Goal: Find specific page/section

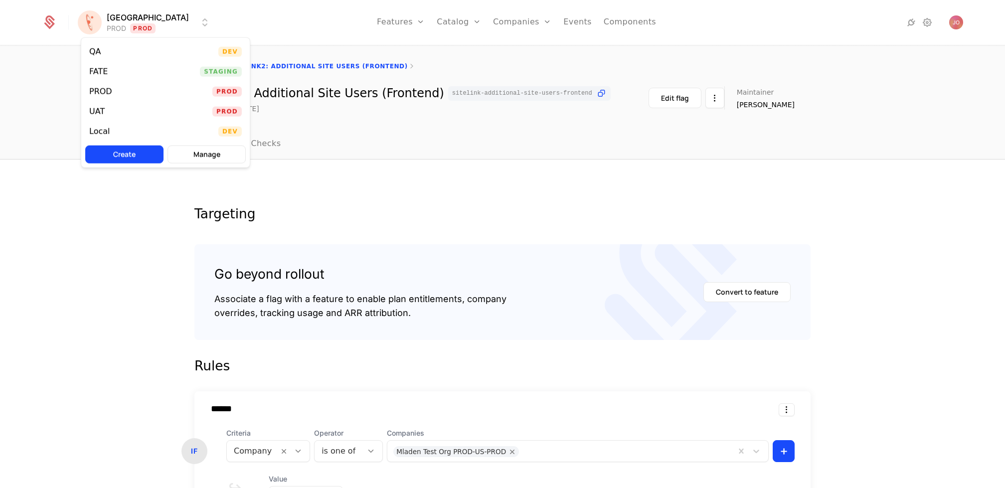
scroll to position [234, 0]
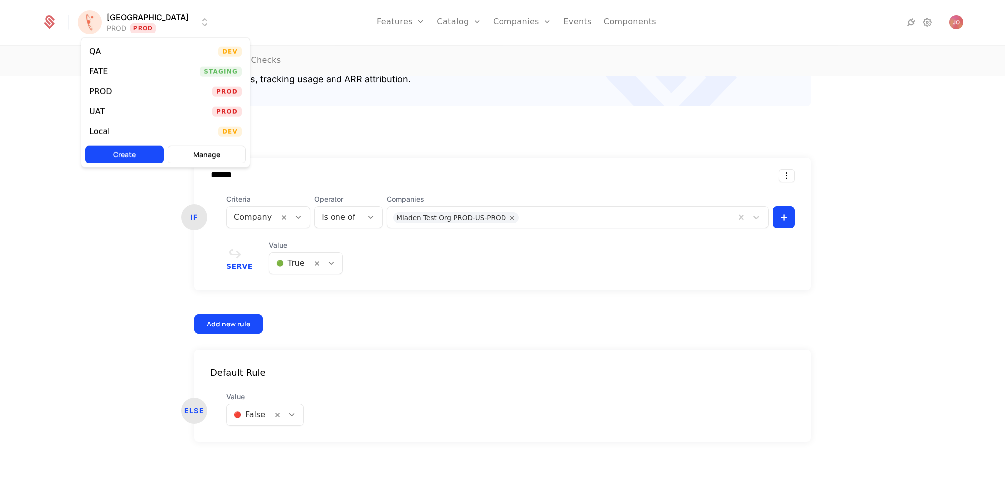
click at [25, 115] on html "[PERSON_NAME] PROD Prod Features Features Flags Catalog Plans Add Ons Credits C…" at bounding box center [502, 244] width 1005 height 488
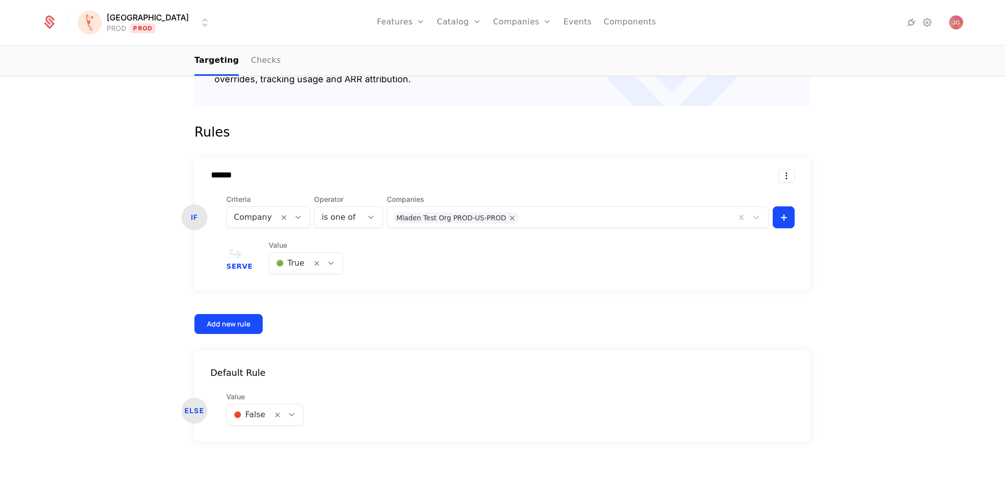
scroll to position [0, 0]
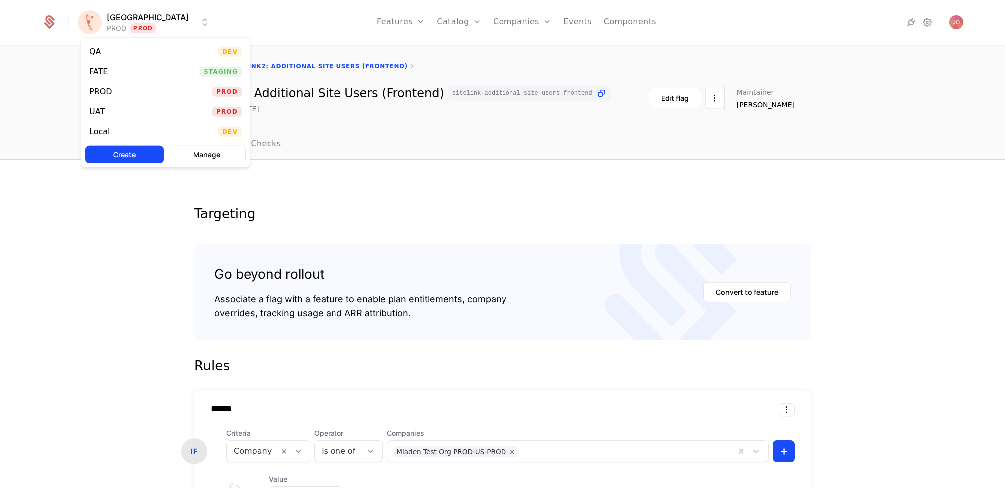
click at [121, 25] on html "[PERSON_NAME] PROD Prod Features Features Flags Catalog Plans Add Ons Credits C…" at bounding box center [502, 244] width 1005 height 488
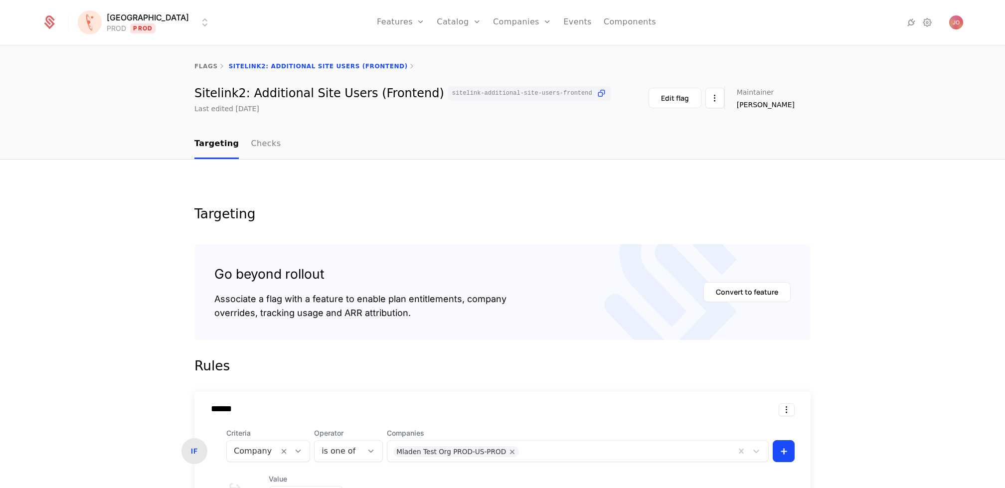
click at [429, 61] on html "[PERSON_NAME] PROD Prod Features Features Flags Catalog Plans Add Ons Credits C…" at bounding box center [502, 244] width 1005 height 488
click at [206, 64] on link "flags" at bounding box center [205, 66] width 23 height 7
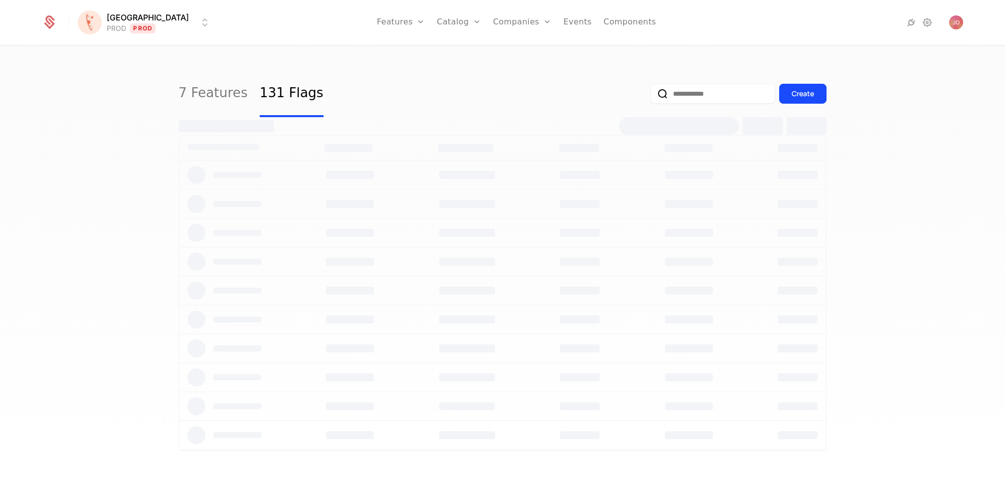
select select "***"
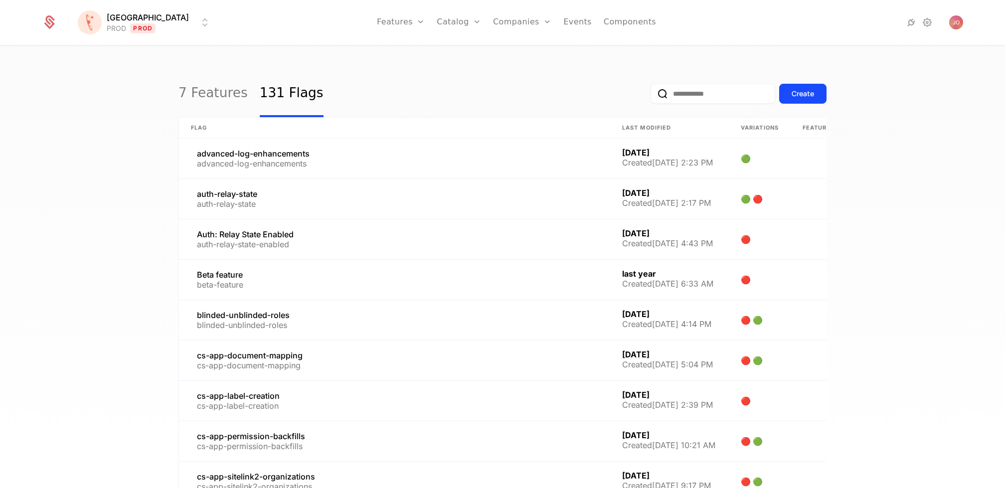
click at [703, 94] on input "email" at bounding box center [712, 94] width 125 height 20
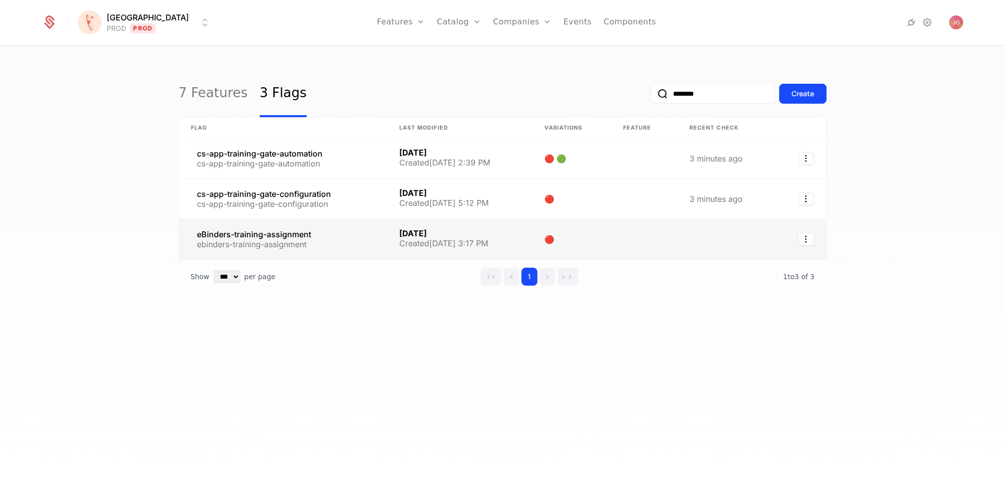
type input "********"
click at [352, 238] on link at bounding box center [283, 239] width 208 height 40
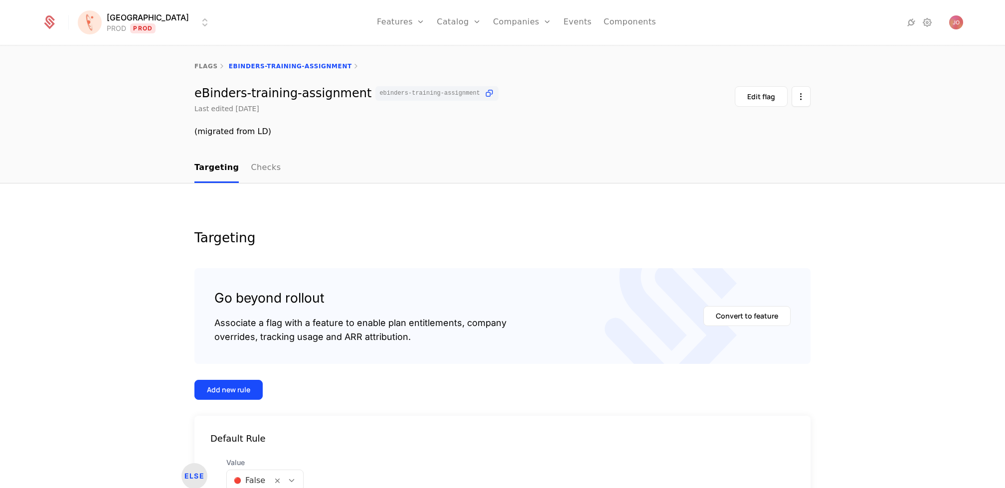
click at [119, 23] on html "[PERSON_NAME] PROD Prod Features Features Flags Catalog Plans Add Ons Credits C…" at bounding box center [502, 244] width 1005 height 488
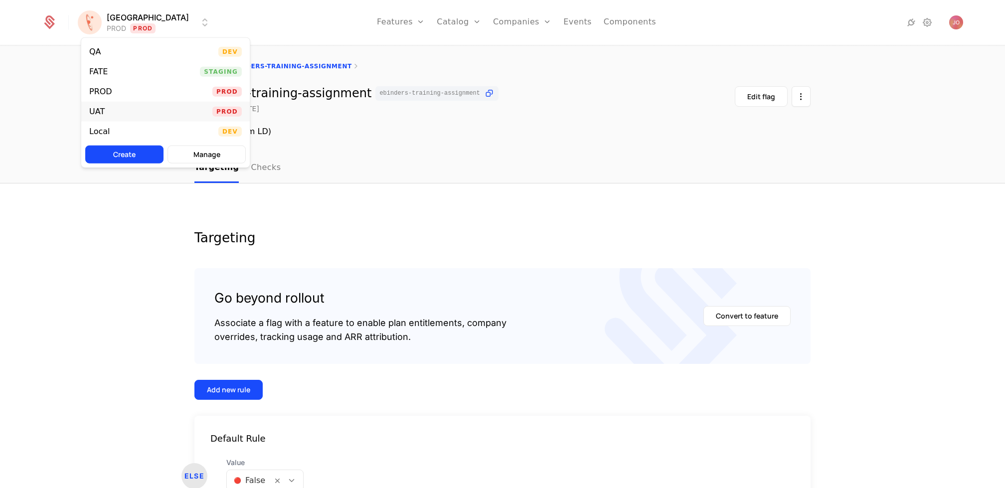
click at [150, 110] on div "UAT Prod" at bounding box center [165, 112] width 168 height 20
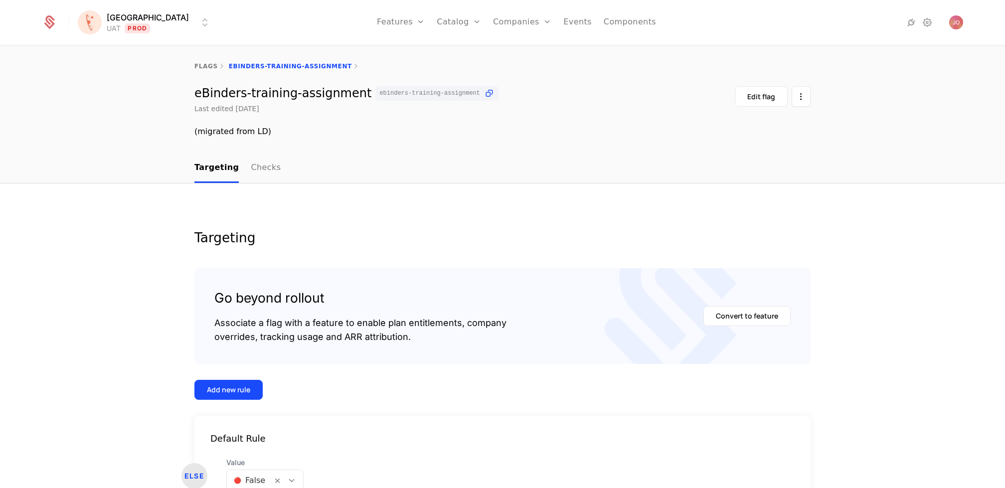
click at [124, 25] on html "[PERSON_NAME] Prod Features Features Flags Catalog Plans Add Ons Credits Config…" at bounding box center [502, 244] width 1005 height 488
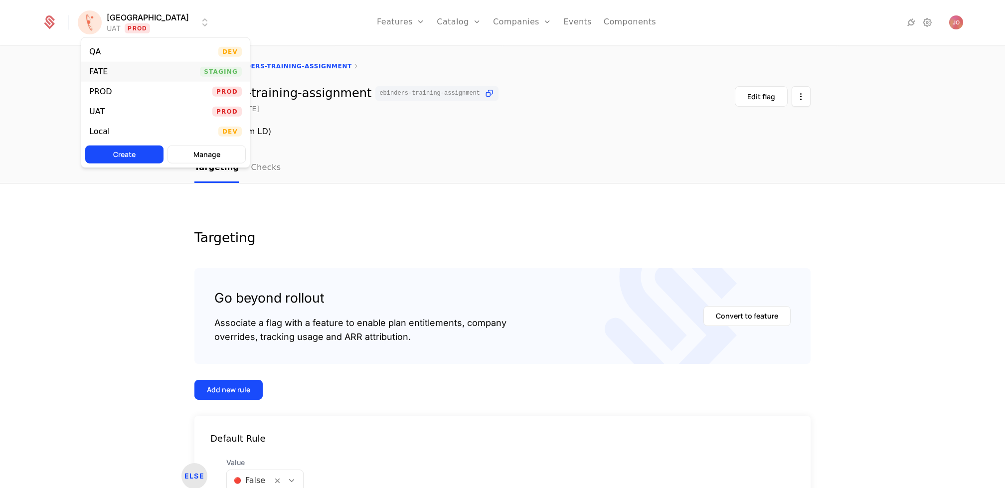
click at [158, 64] on div "FATE Staging" at bounding box center [165, 72] width 168 height 20
